Goal: Find contact information: Find contact information

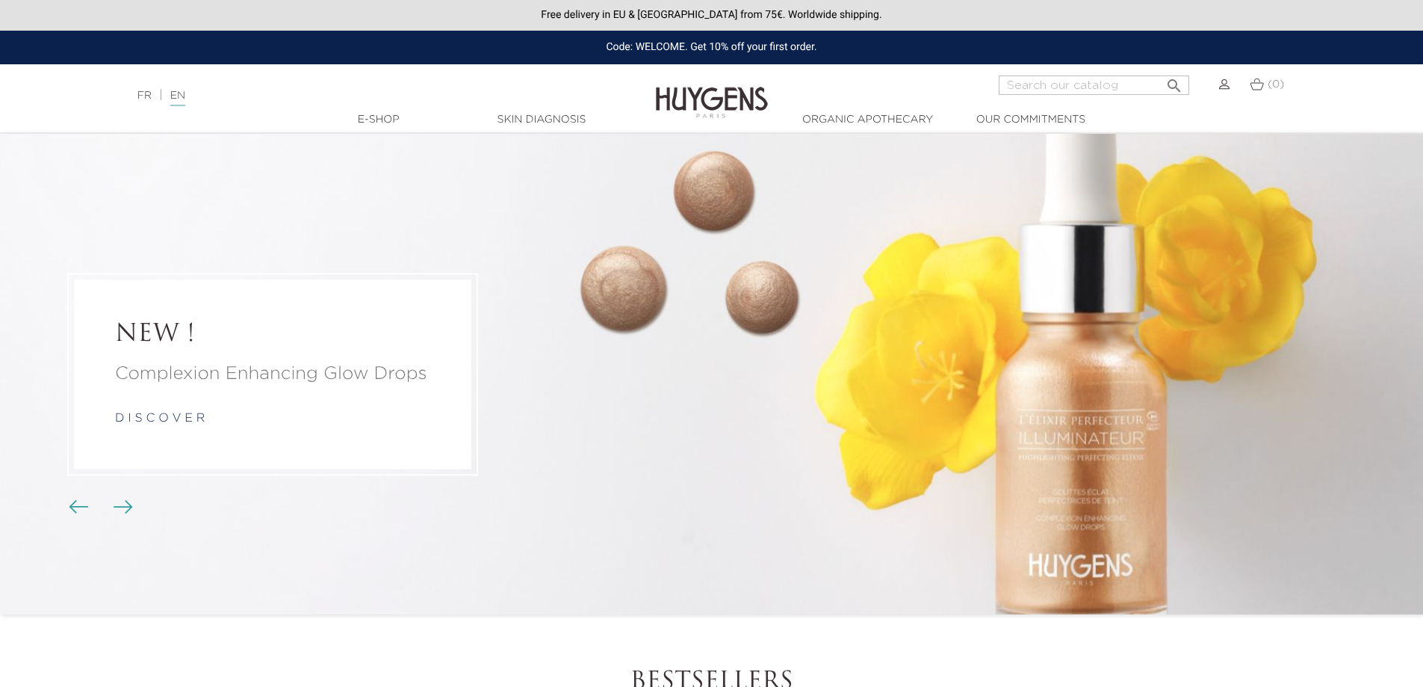
click at [701, 111] on img at bounding box center [712, 92] width 112 height 58
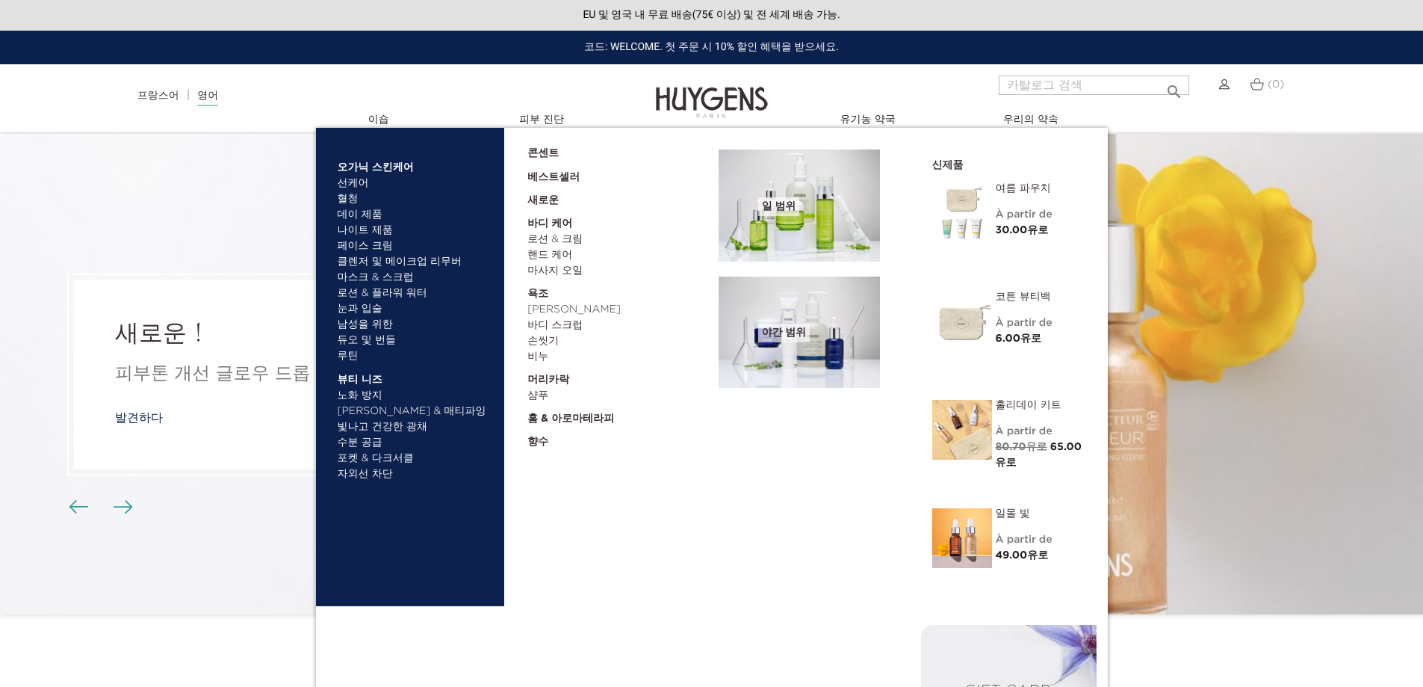
click at [569, 172] on font "베스트셀러" at bounding box center [554, 177] width 52 height 10
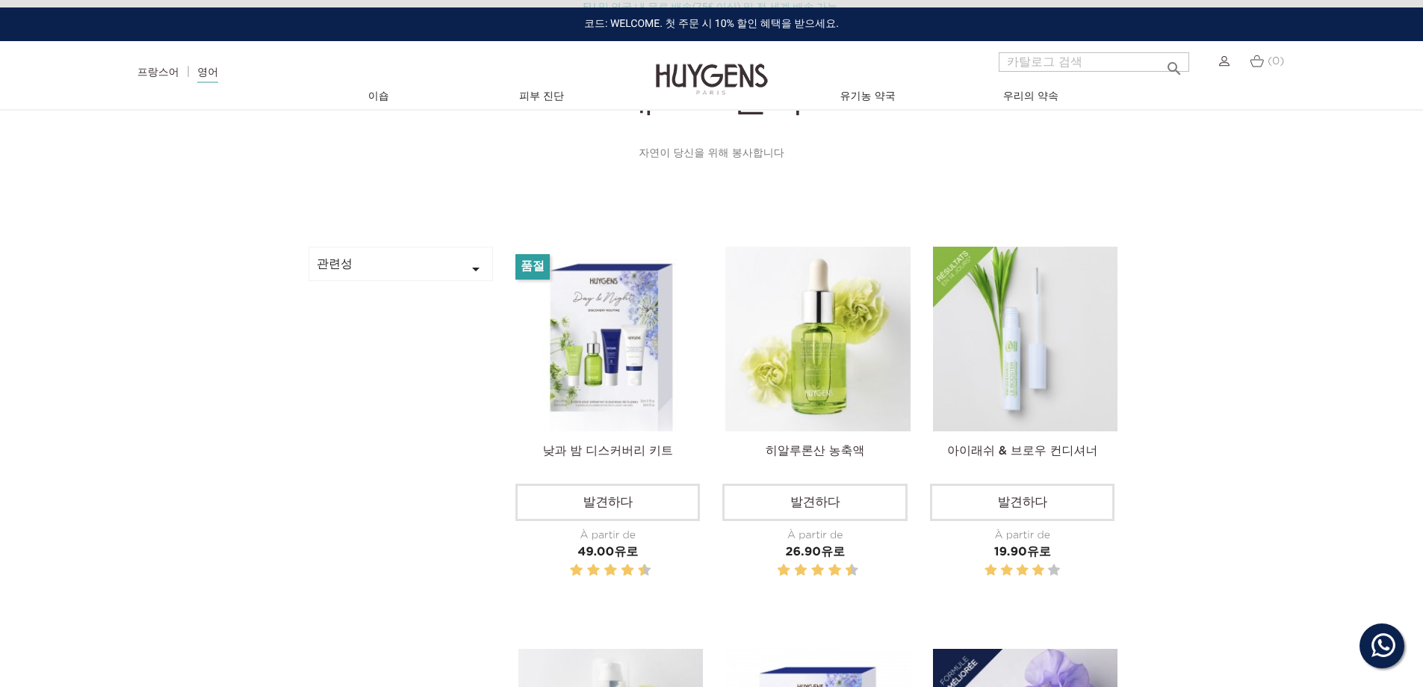
scroll to position [373, 0]
click at [412, 270] on button "관련성 " at bounding box center [401, 263] width 185 height 34
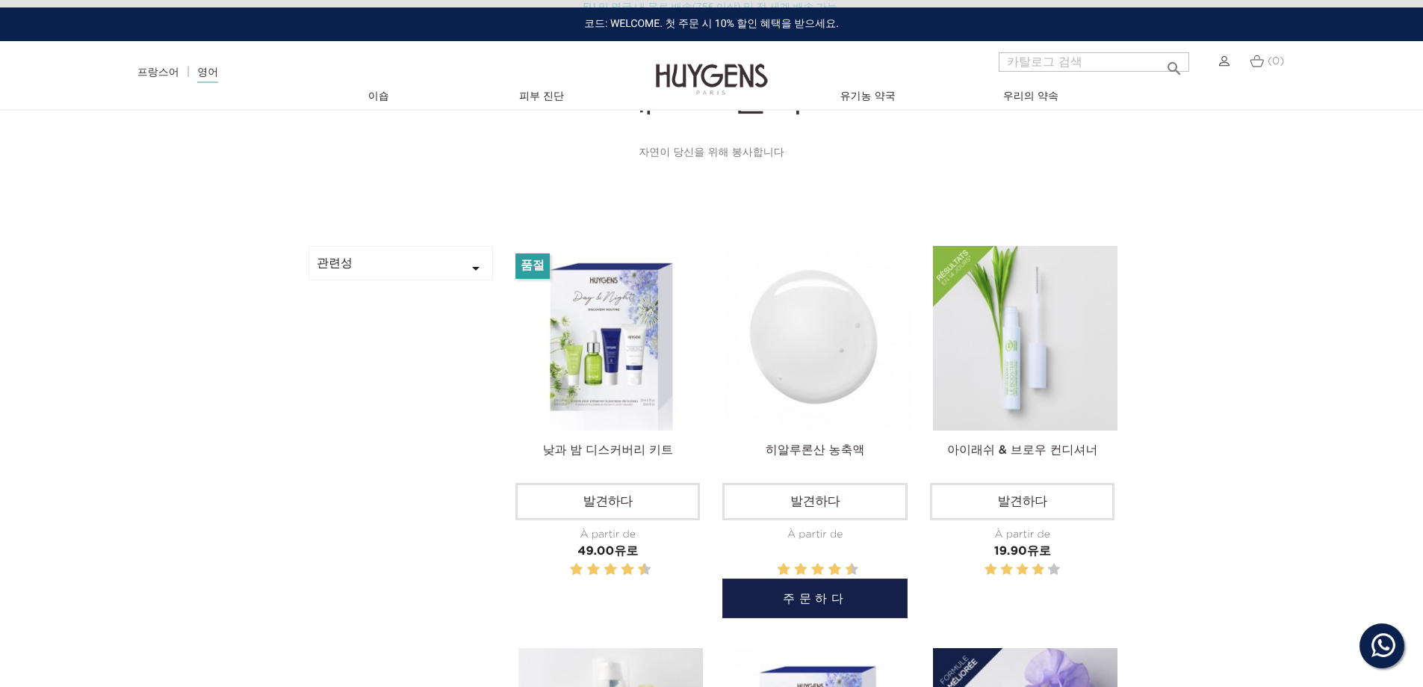
click at [818, 343] on img at bounding box center [818, 338] width 185 height 185
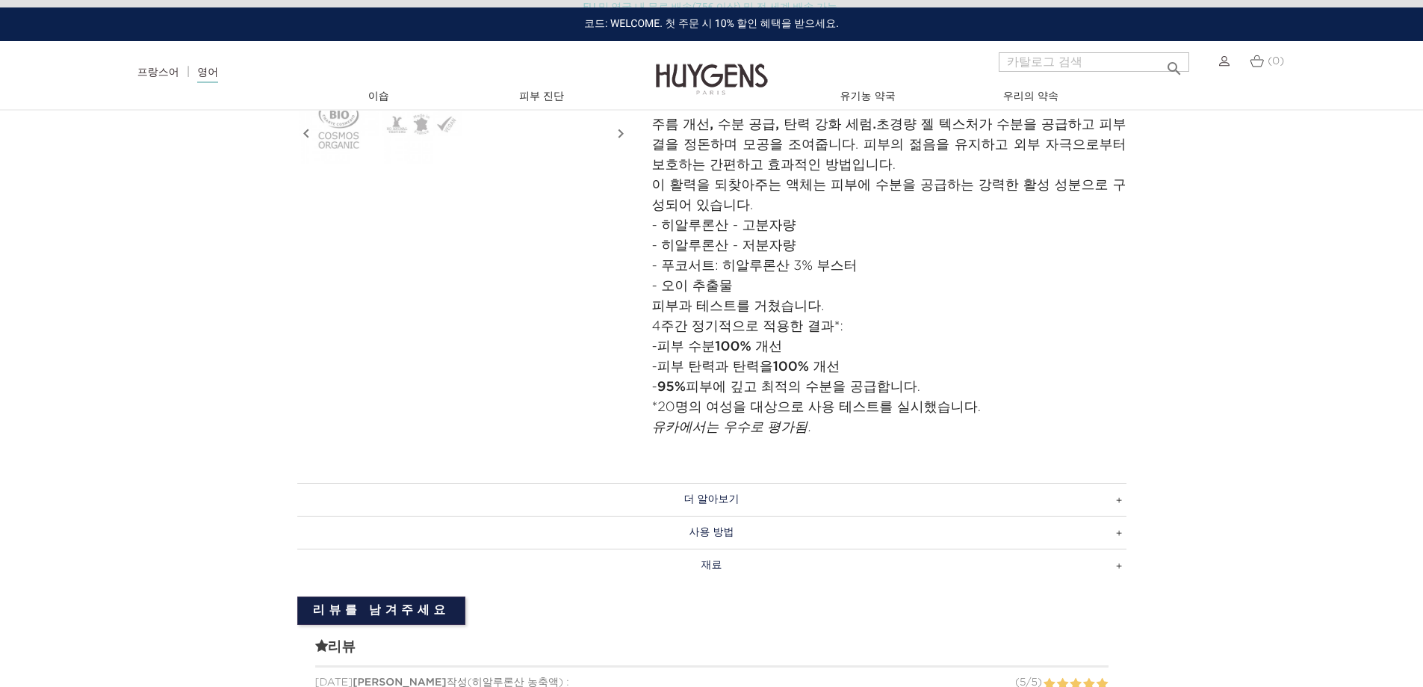
scroll to position [971, 0]
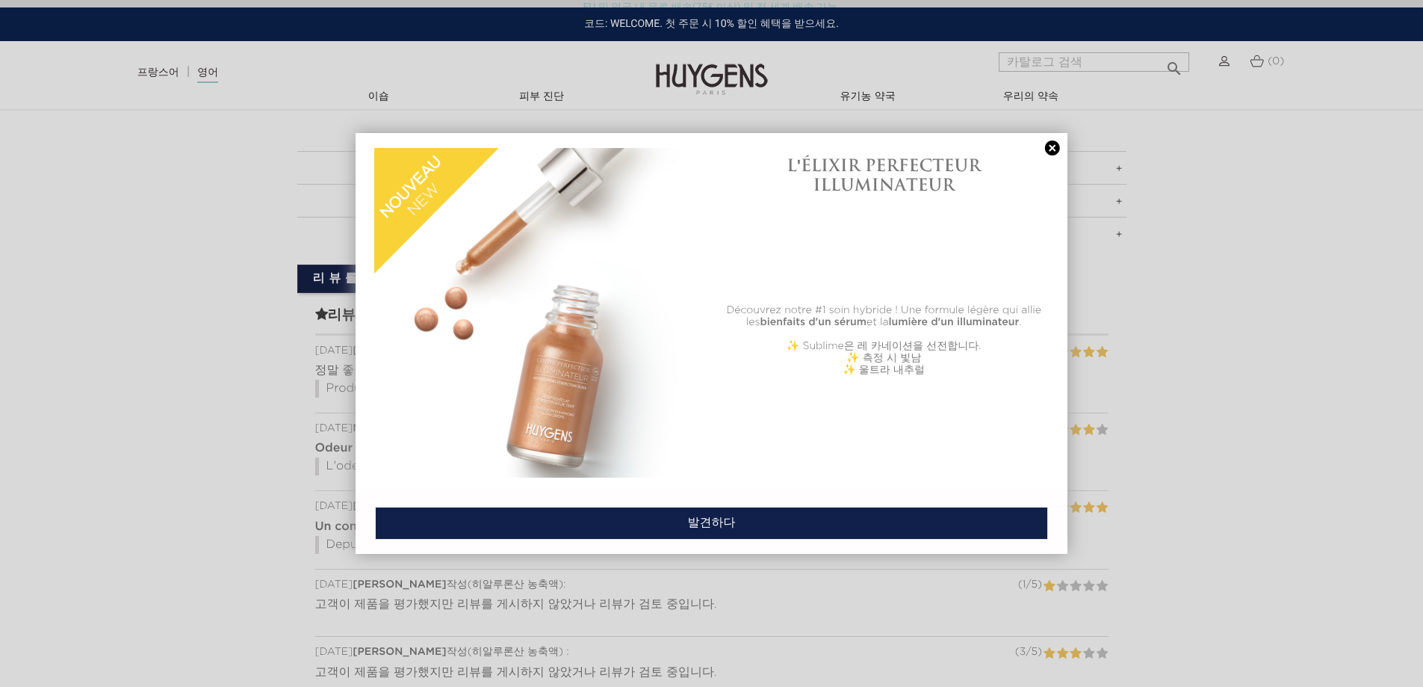
click at [1053, 146] on link at bounding box center [1052, 148] width 21 height 16
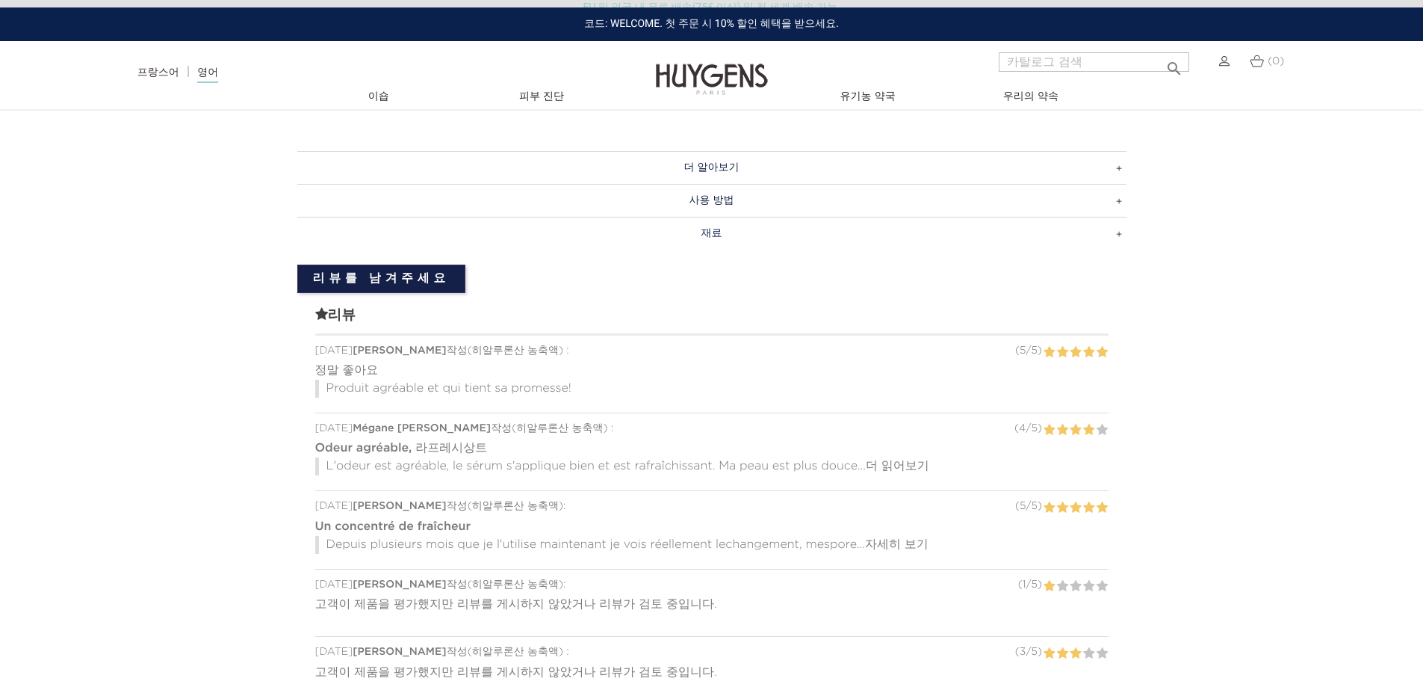
click at [1208, 267] on section "더 알아보기 Its fresh and lightweight formula is packed with high-performance botani…" at bounding box center [711, 477] width 1423 height 696
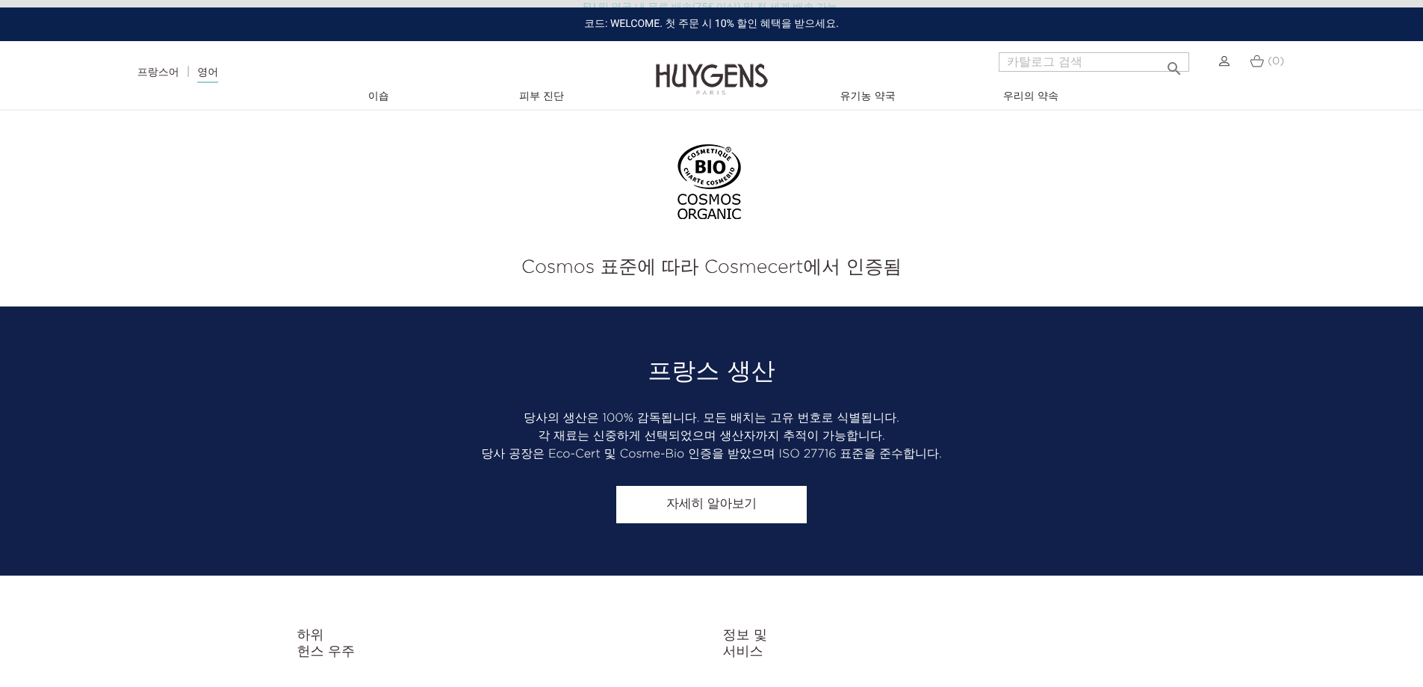
scroll to position [3206, 0]
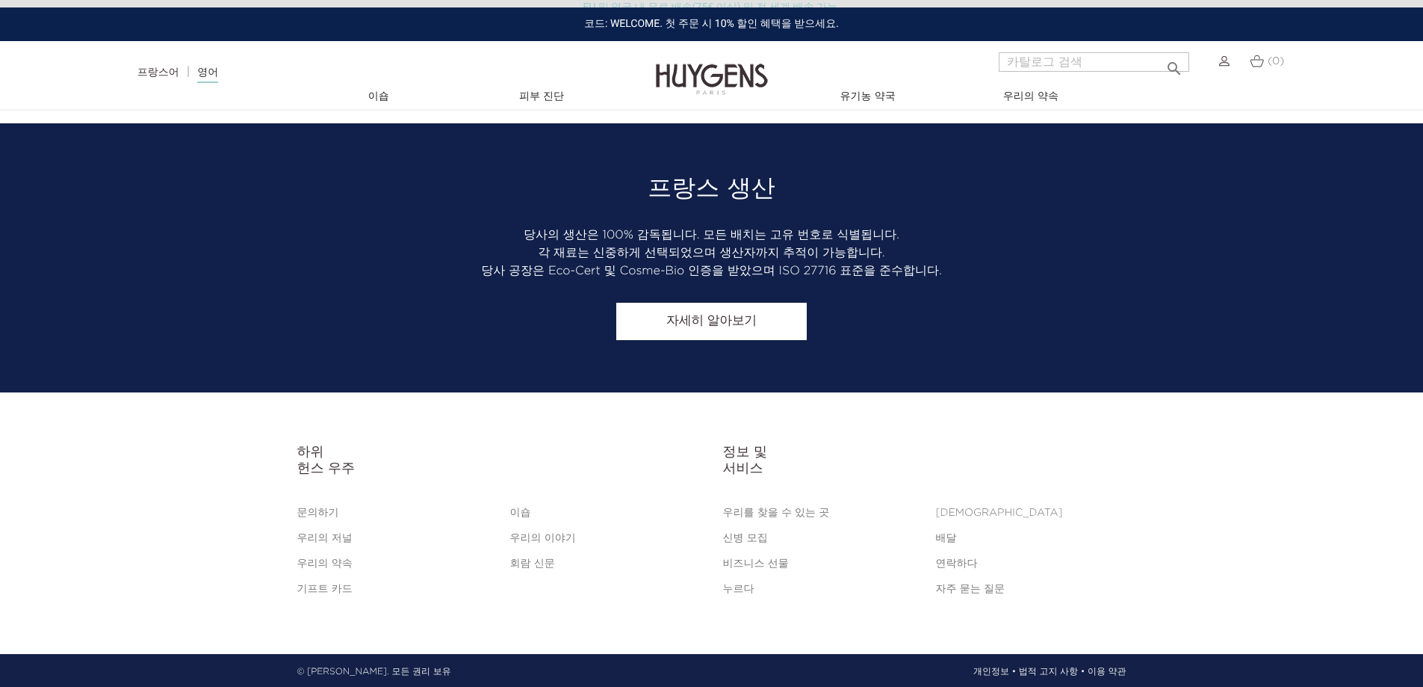
click at [318, 510] on font "문의하기" at bounding box center [318, 512] width 42 height 10
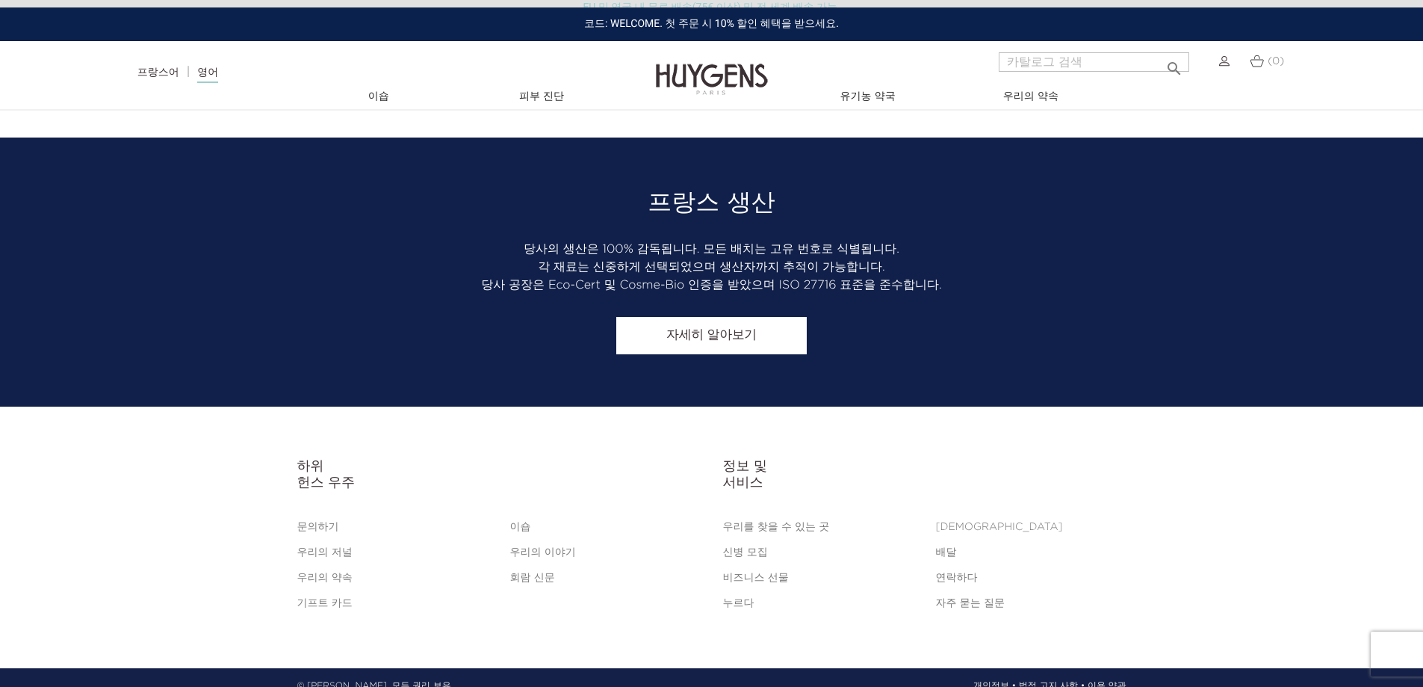
scroll to position [1222, 0]
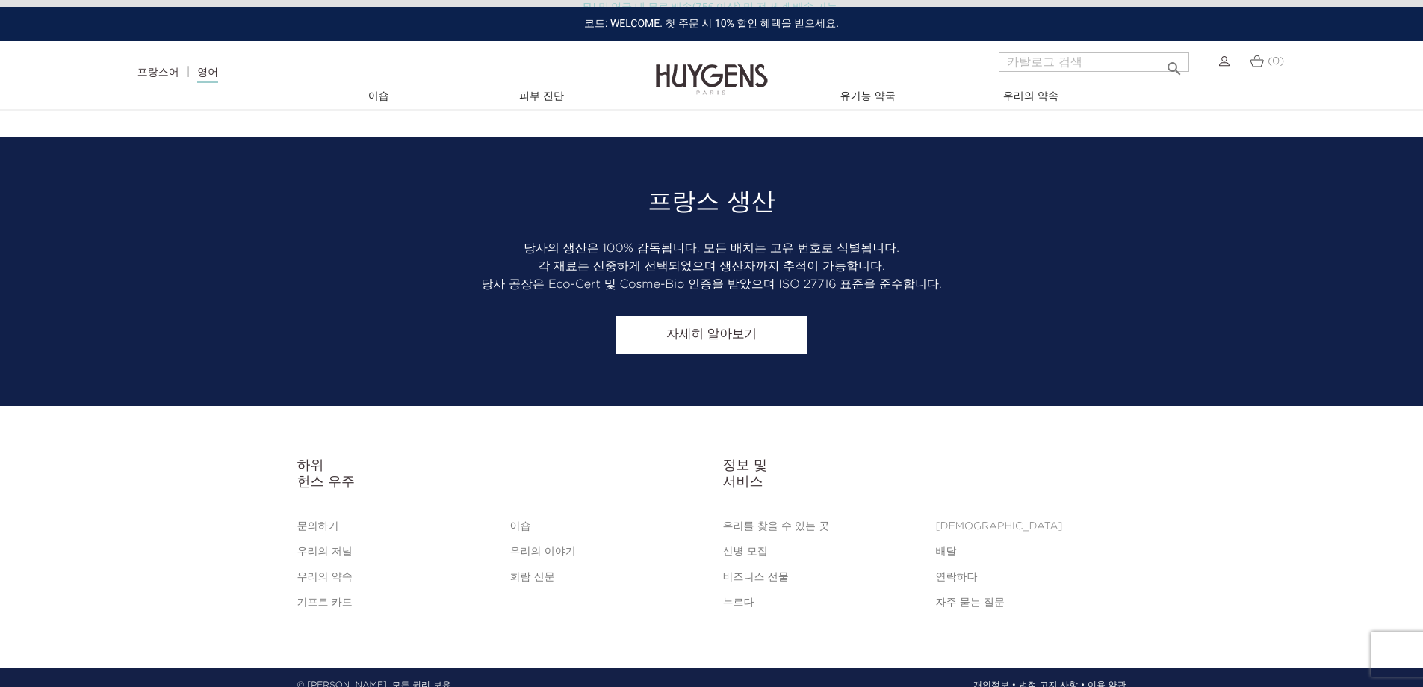
click at [962, 574] on font "연락하다" at bounding box center [957, 577] width 42 height 10
